Goal: Task Accomplishment & Management: Manage account settings

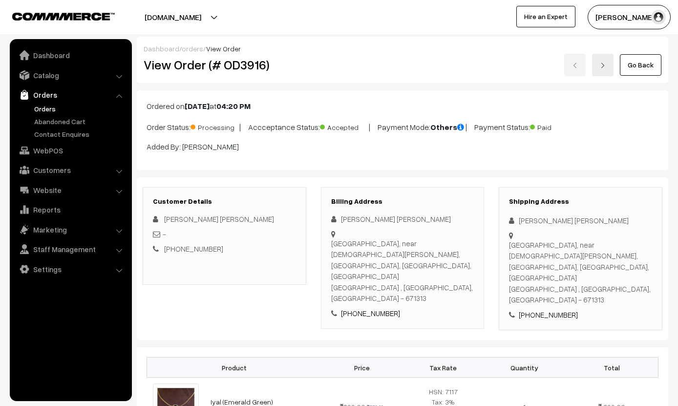
click at [648, 59] on link "Go Back" at bounding box center [640, 64] width 41 height 21
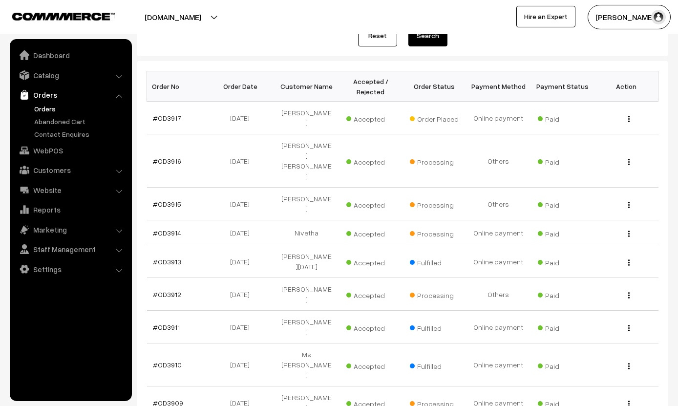
scroll to position [130, 0]
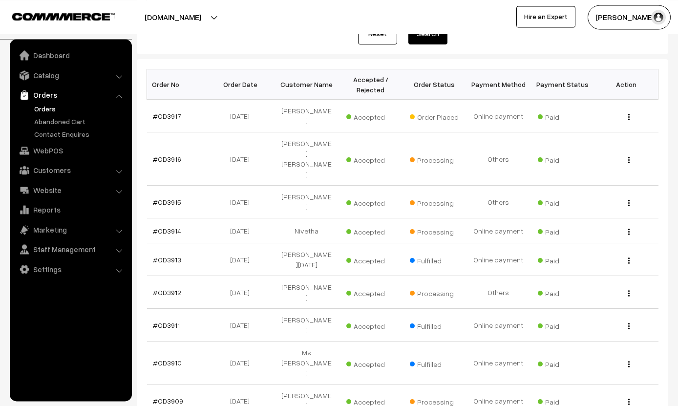
select select "20"
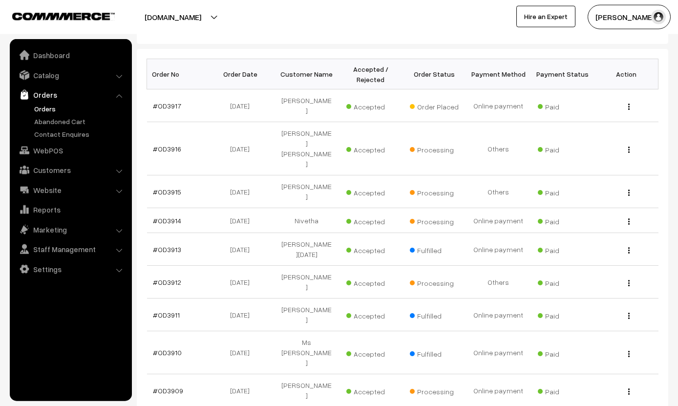
scroll to position [141, 0]
click at [166, 186] on link "#OD3915" at bounding box center [167, 190] width 28 height 8
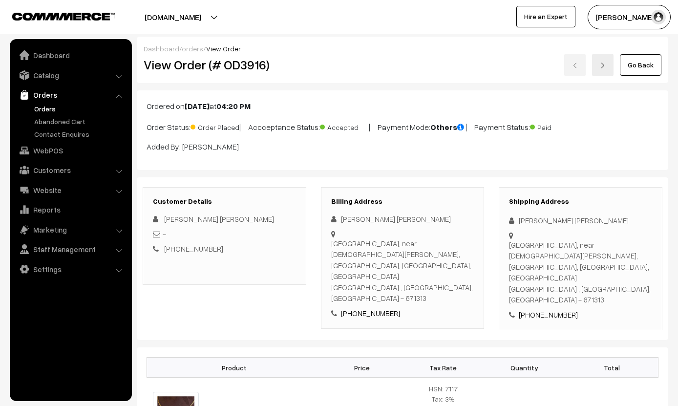
click at [45, 100] on link "Orders" at bounding box center [70, 95] width 116 height 18
click at [49, 105] on link "Orders" at bounding box center [80, 109] width 97 height 10
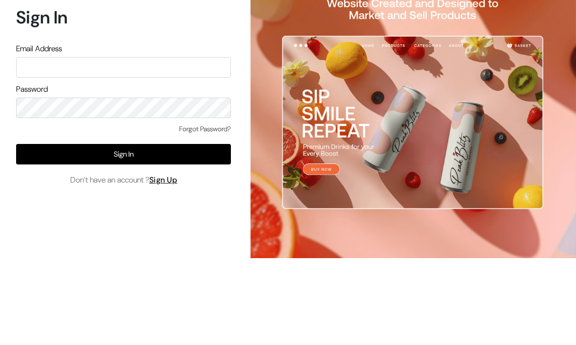
click at [138, 216] on button "Sign In" at bounding box center [123, 226] width 215 height 21
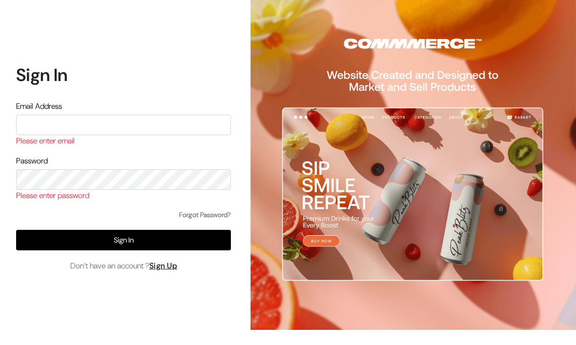
click at [138, 230] on button "Sign In" at bounding box center [123, 240] width 215 height 21
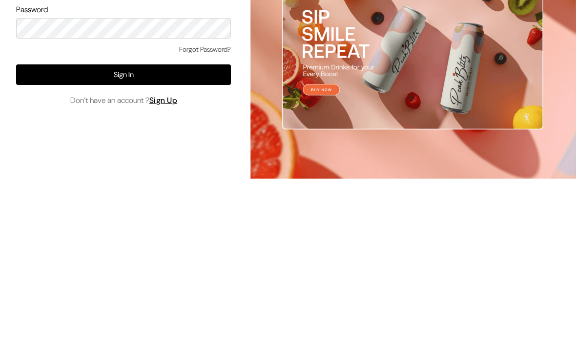
scroll to position [14, 0]
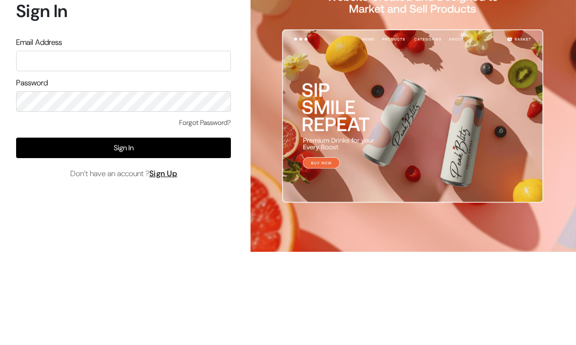
click at [128, 216] on button "Sign In" at bounding box center [123, 226] width 215 height 21
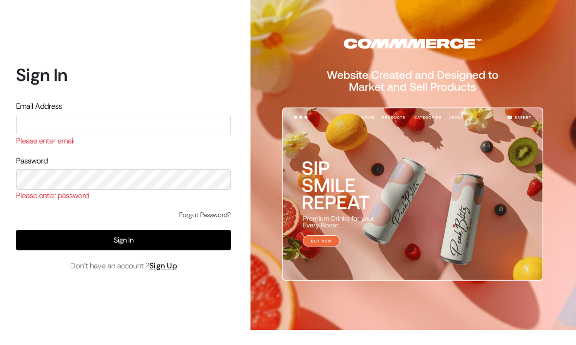
click at [167, 261] on link "Sign Up" at bounding box center [163, 266] width 28 height 10
